Goal: Information Seeking & Learning: Learn about a topic

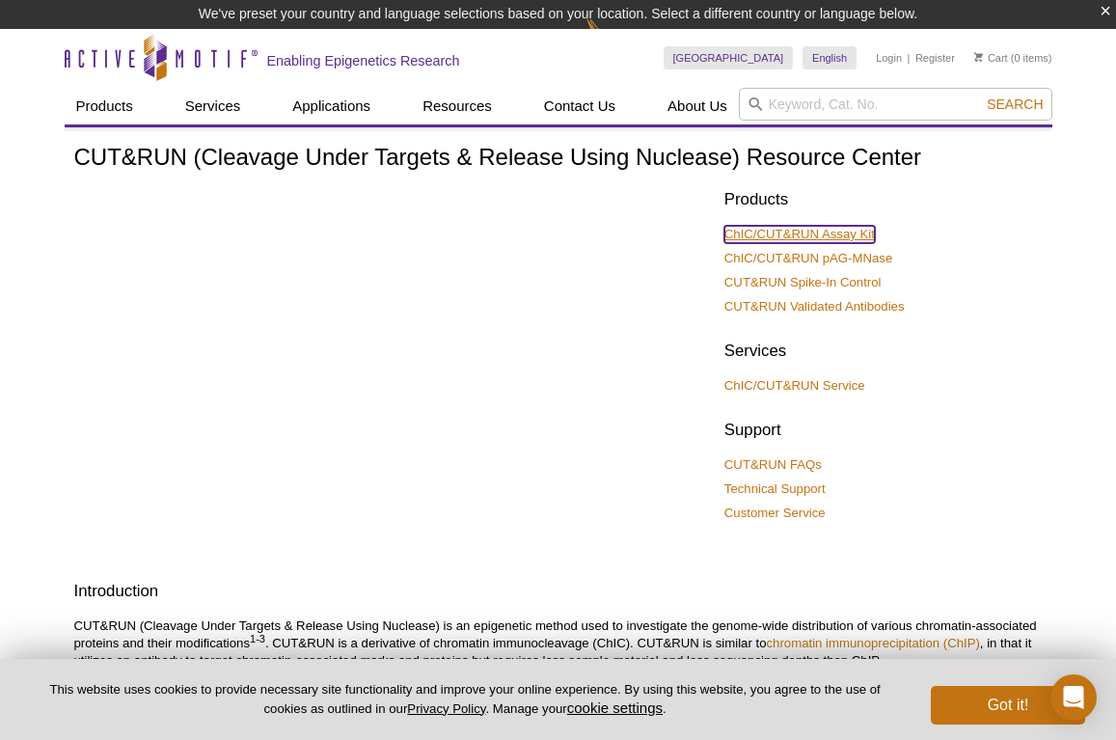
click at [821, 232] on link "ChIC/CUT&RUN Assay Kit" at bounding box center [799, 234] width 150 height 17
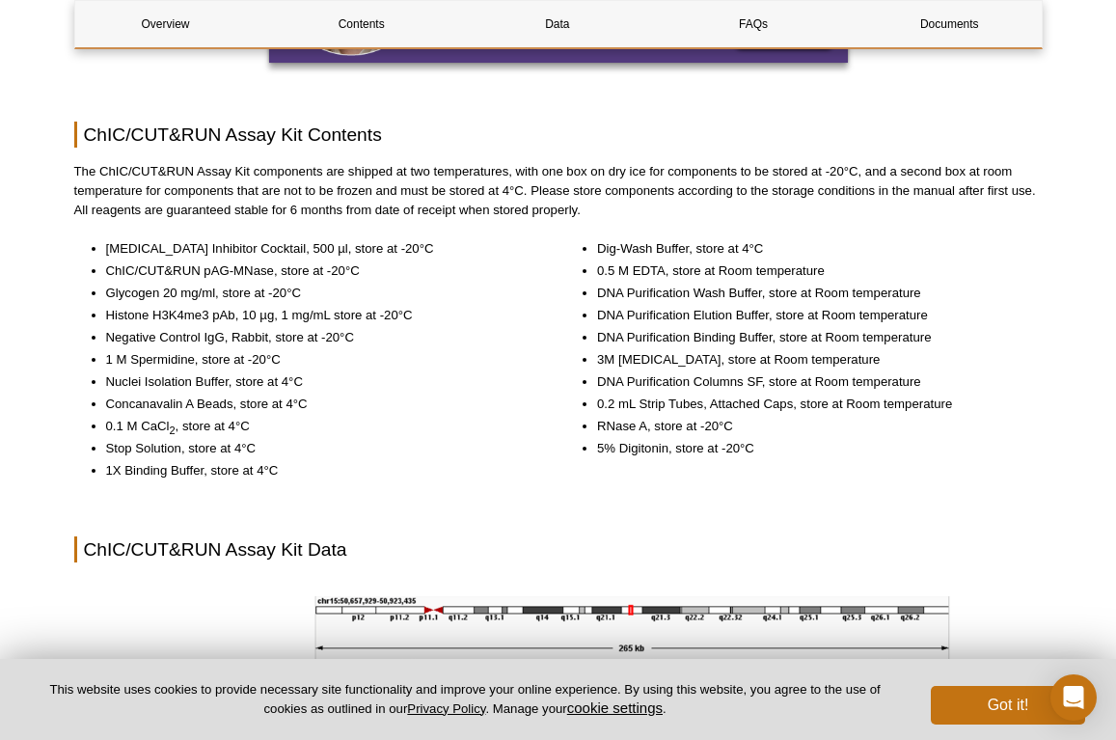
scroll to position [2078, 0]
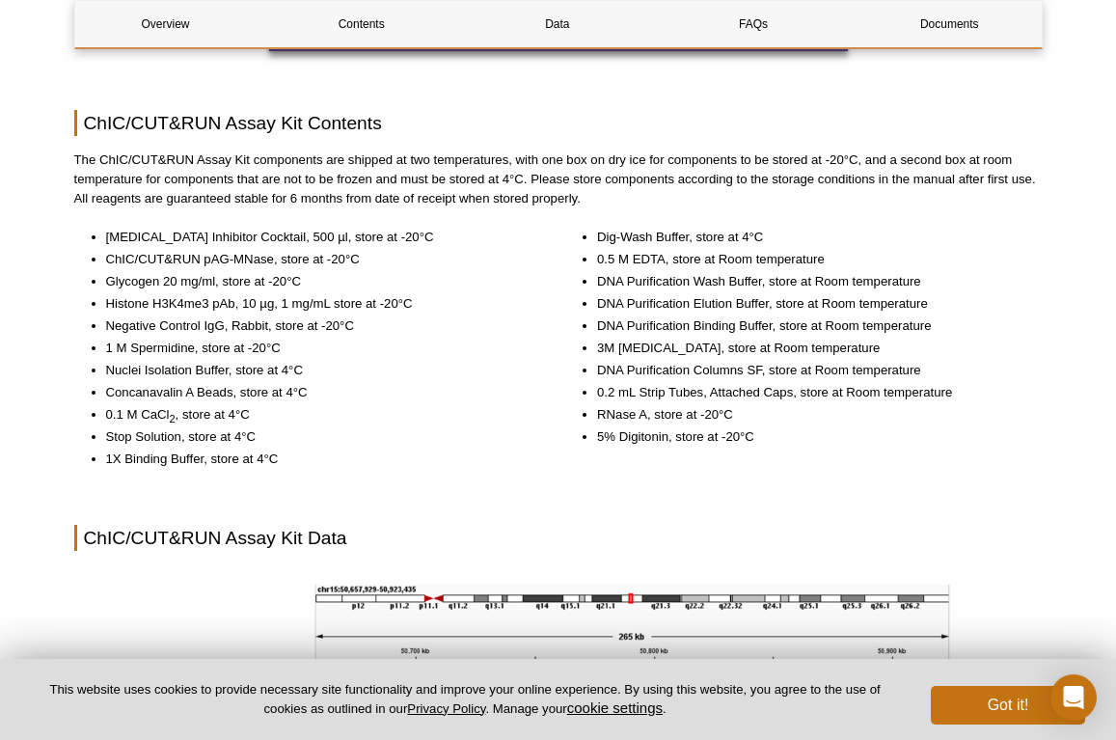
click at [233, 326] on li "Negative Control IgG, Rabbit, store at -20°C" at bounding box center [319, 325] width 426 height 19
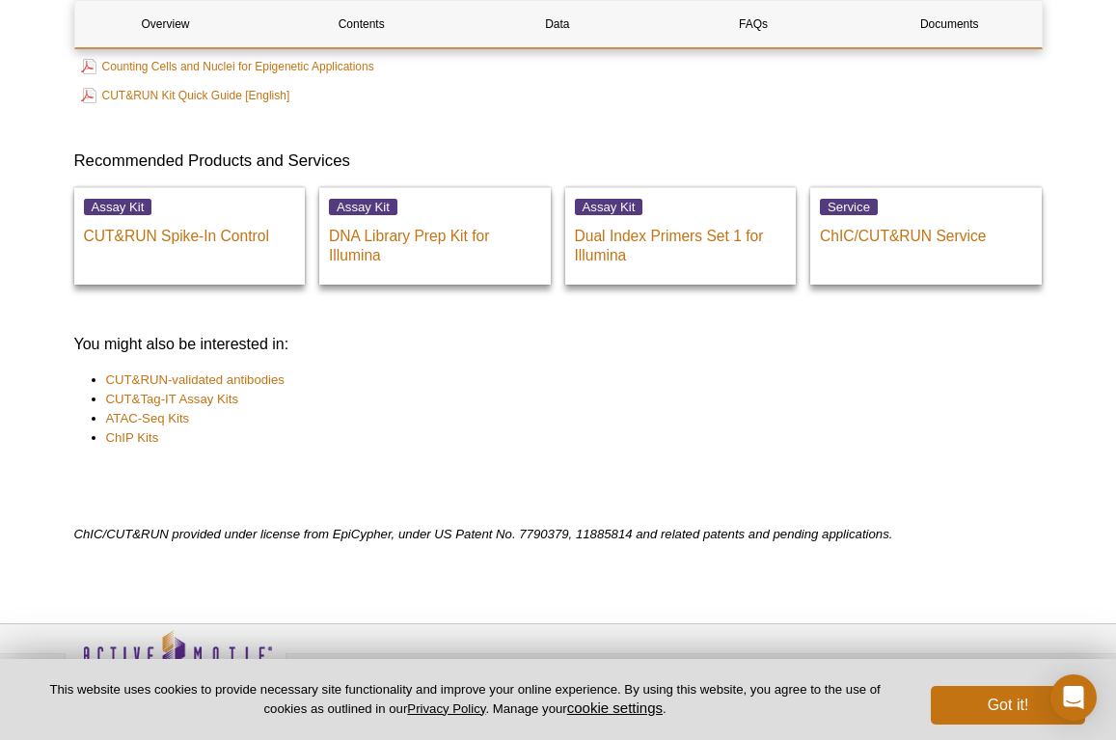
scroll to position [6706, 0]
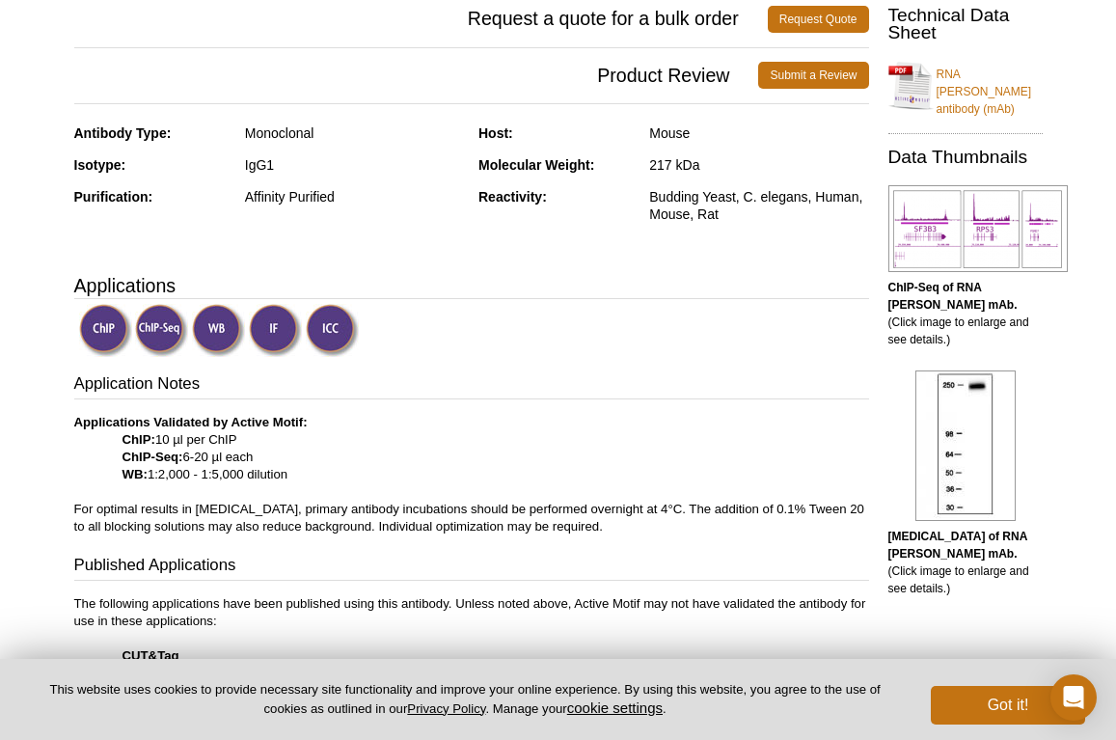
scroll to position [414, 0]
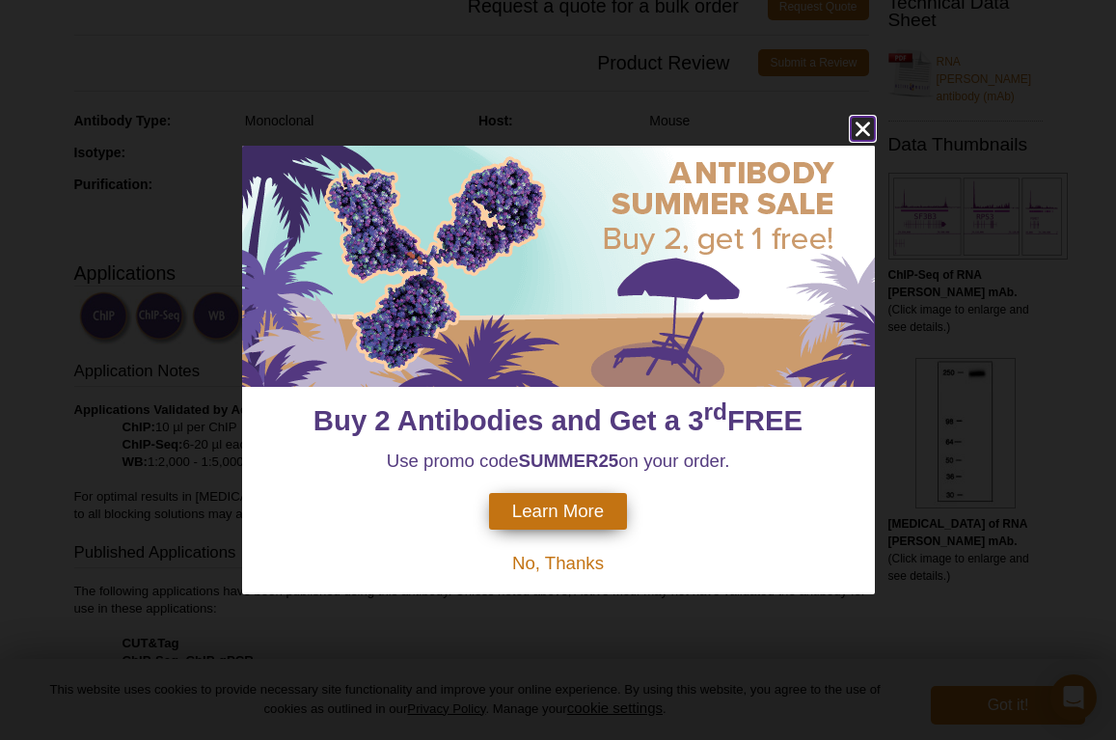
click at [853, 128] on icon "close" at bounding box center [862, 129] width 24 height 24
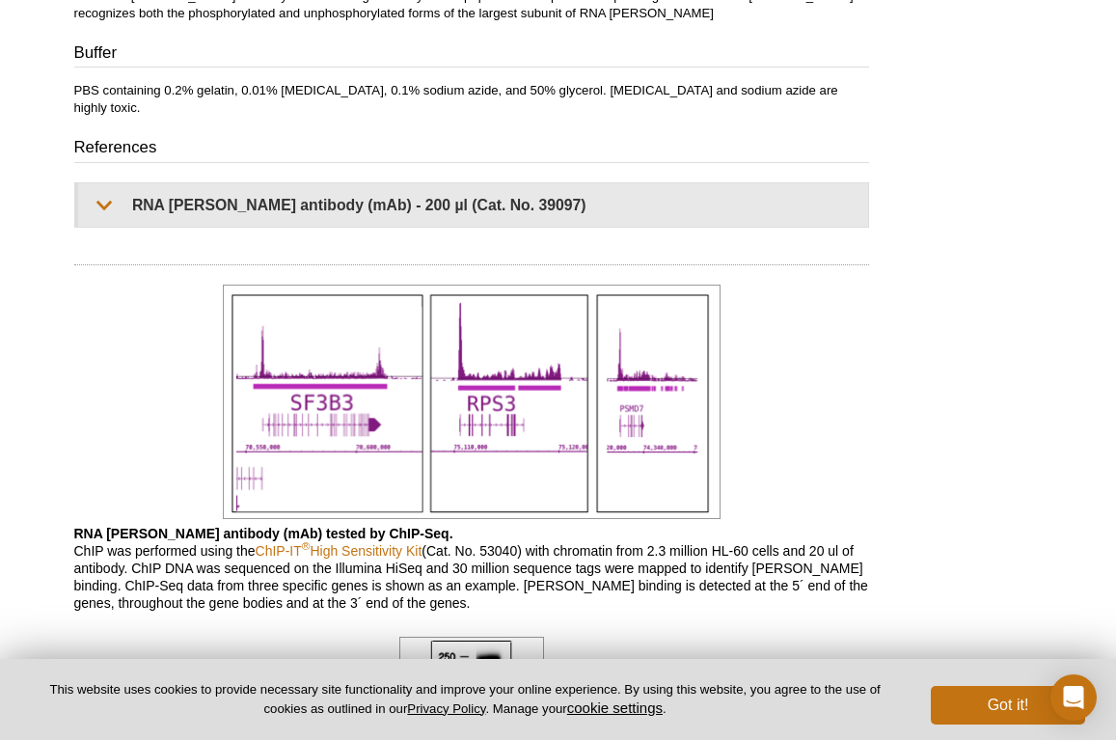
scroll to position [1252, 0]
